Goal: Navigation & Orientation: Understand site structure

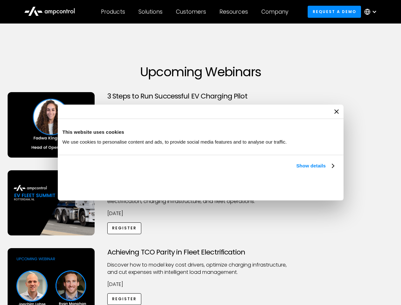
click at [296, 170] on link "Show details" at bounding box center [314, 166] width 37 height 8
click at [0, 0] on div "Necessary cookies help make a website usable by enabling basic functions like p…" at bounding box center [0, 0] width 0 height 0
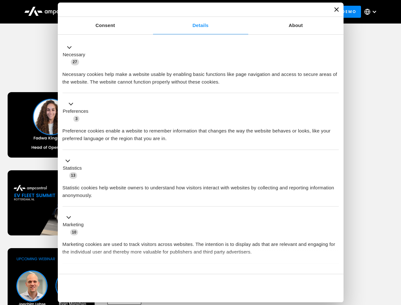
click at [195, 12] on div "Customers" at bounding box center [191, 11] width 30 height 7
click at [113, 12] on div "Products" at bounding box center [113, 11] width 24 height 7
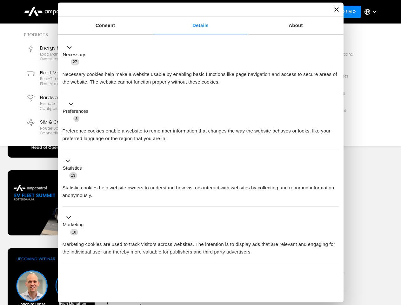
click at [151, 12] on div "Solutions" at bounding box center [150, 11] width 24 height 7
click at [192, 12] on div "Customers" at bounding box center [191, 11] width 30 height 7
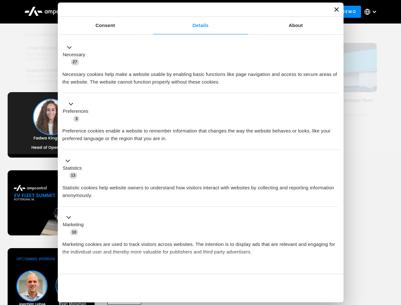
click at [235, 12] on div "Resources" at bounding box center [233, 11] width 29 height 7
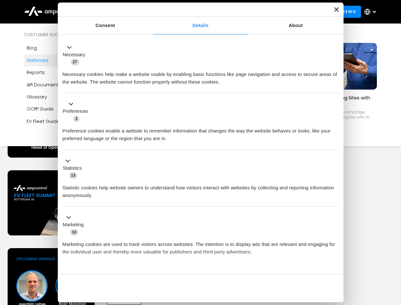
click at [277, 12] on div "Company" at bounding box center [274, 11] width 27 height 7
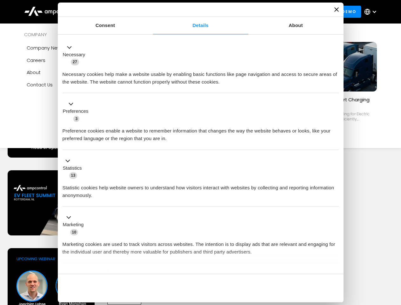
click at [372, 12] on div at bounding box center [374, 11] width 5 height 5
